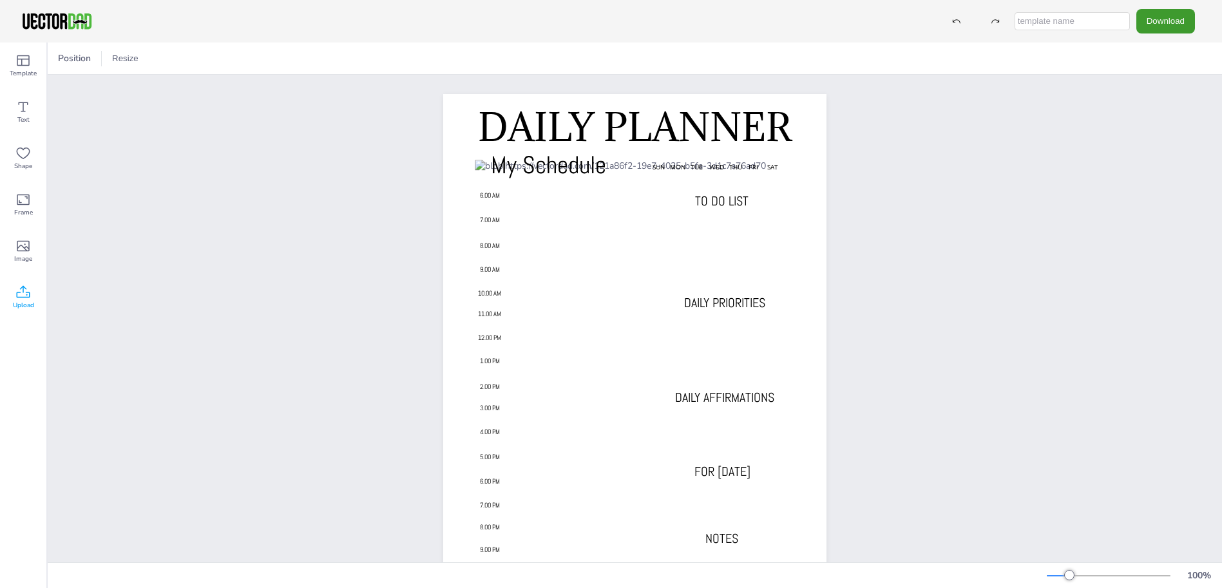
click at [21, 298] on icon at bounding box center [24, 291] width 14 height 12
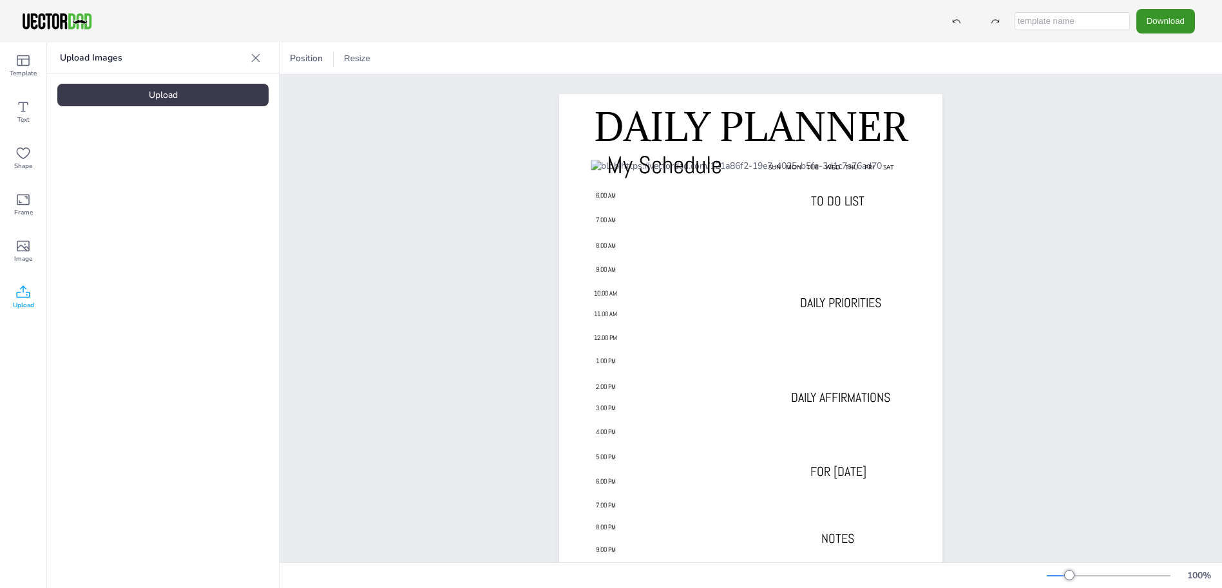
click at [1182, 21] on button "Download" at bounding box center [1165, 21] width 59 height 24
click at [1152, 158] on li "PDF" at bounding box center [1159, 157] width 106 height 26
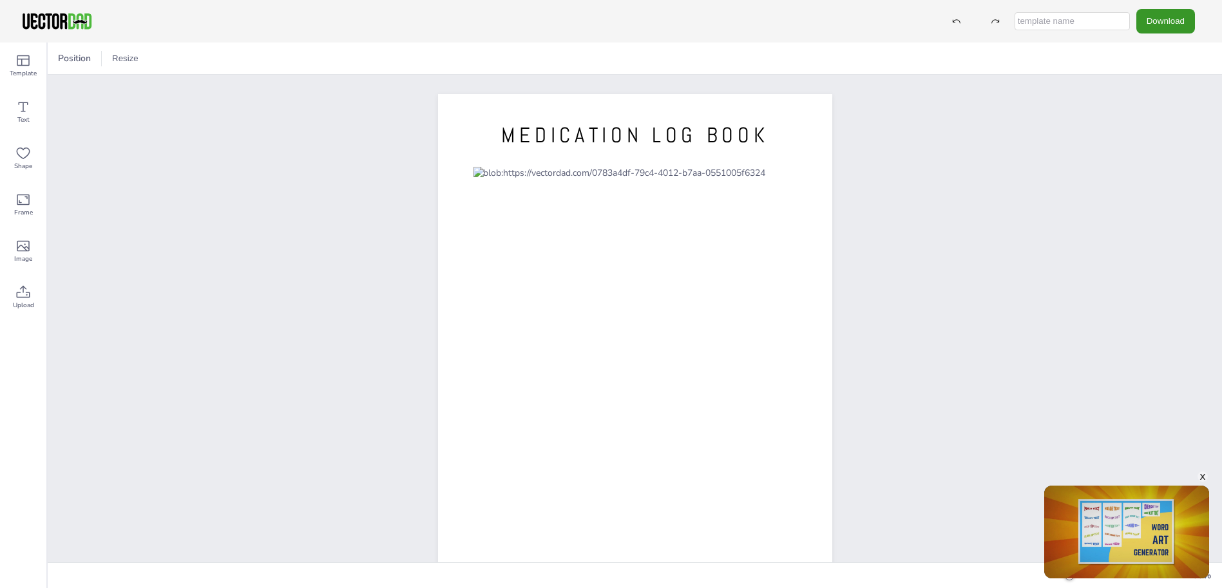
click at [1171, 24] on button "Download" at bounding box center [1165, 21] width 59 height 24
click at [1151, 155] on li "PDF" at bounding box center [1159, 157] width 106 height 26
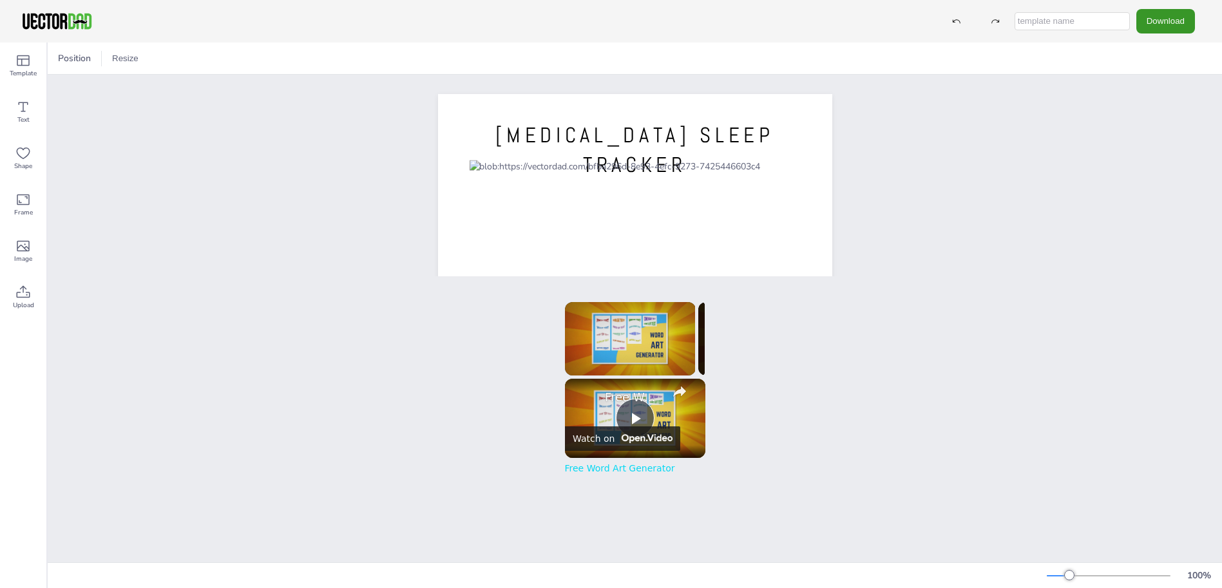
click at [1173, 19] on button "Download" at bounding box center [1165, 21] width 59 height 24
click at [1164, 156] on li "PDF" at bounding box center [1159, 157] width 106 height 26
